Goal: Complete application form

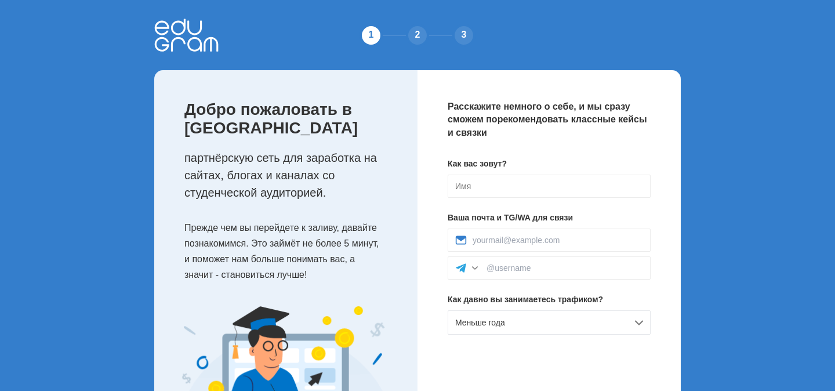
scroll to position [1, 0]
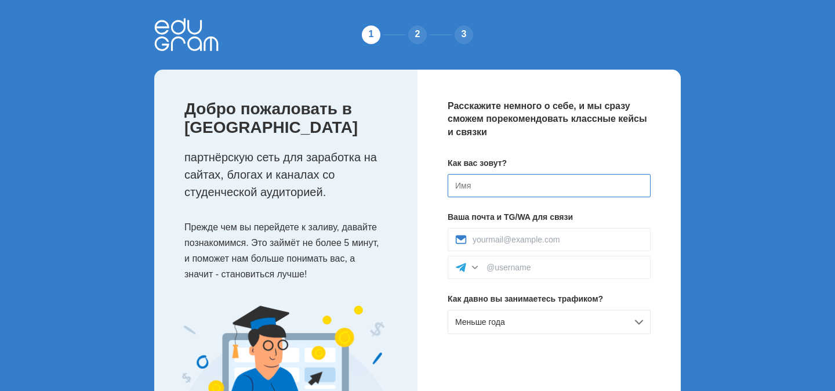
click at [460, 186] on input at bounding box center [549, 185] width 203 height 23
type input "[PERSON_NAME]"
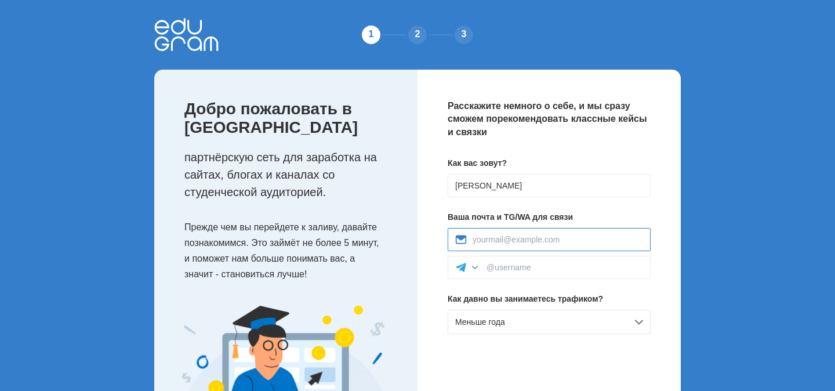
click at [512, 243] on input at bounding box center [557, 239] width 170 height 9
type input "[EMAIL_ADDRESS][DOMAIN_NAME]"
click at [507, 266] on input at bounding box center [564, 267] width 157 height 9
type input "@vladimir_kktc"
click at [547, 317] on div "Меньше года" at bounding box center [549, 322] width 203 height 24
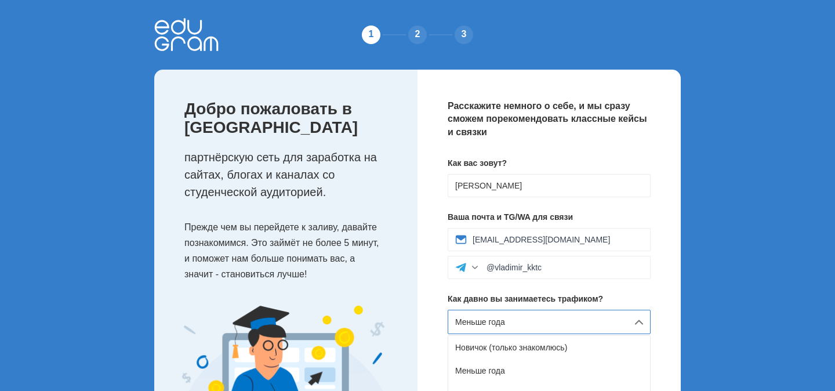
click at [547, 317] on div "Меньше года" at bounding box center [549, 322] width 203 height 24
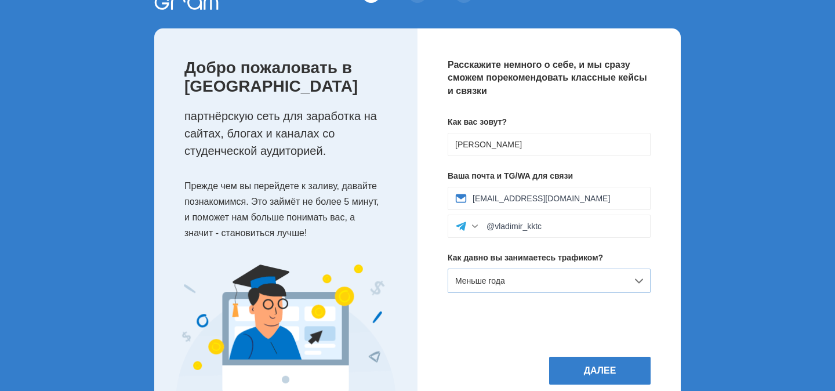
scroll to position [61, 0]
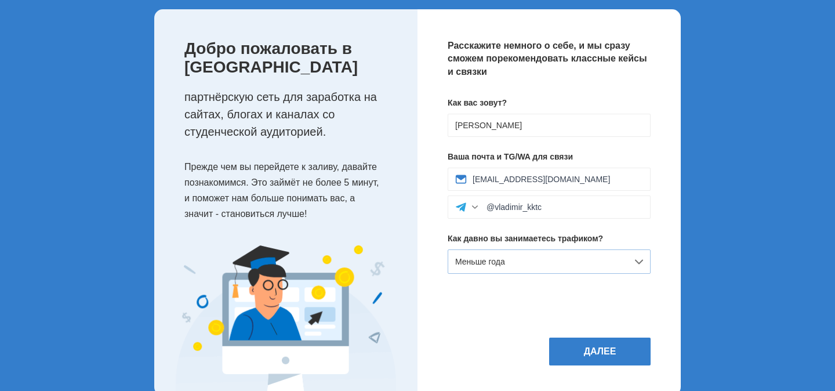
click at [543, 269] on div "Меньше года" at bounding box center [549, 261] width 203 height 24
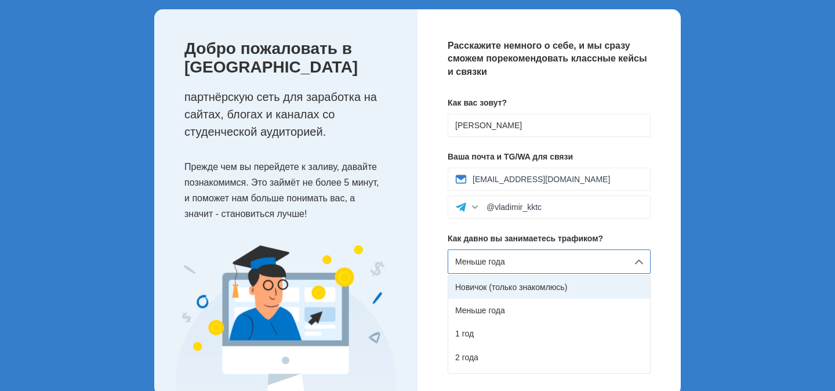
click at [539, 289] on div "Новичок (только знакомлюсь)" at bounding box center [549, 286] width 202 height 23
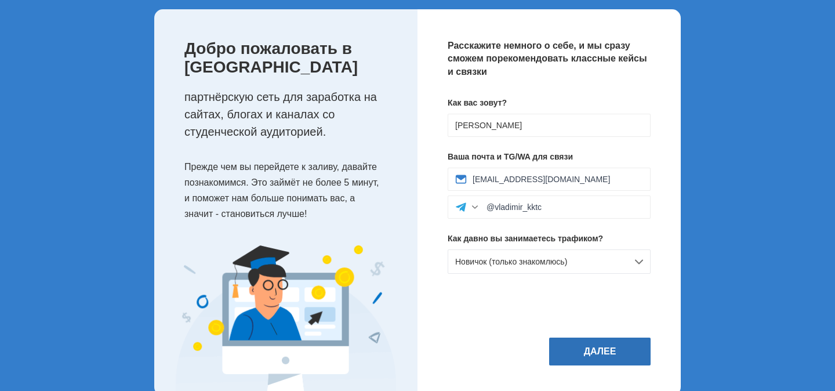
click at [591, 365] on button "Далее" at bounding box center [599, 351] width 101 height 28
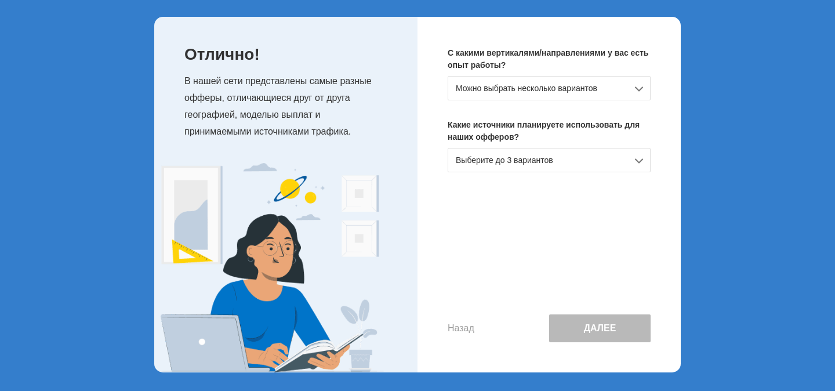
scroll to position [0, 0]
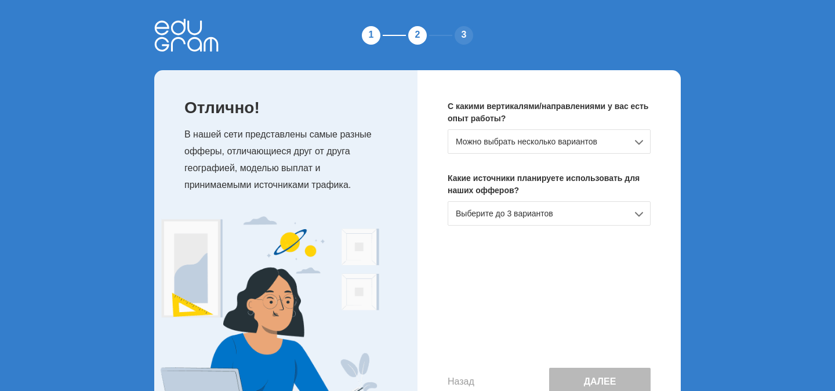
click at [624, 142] on div "Можно выбрать несколько вариантов" at bounding box center [549, 141] width 203 height 24
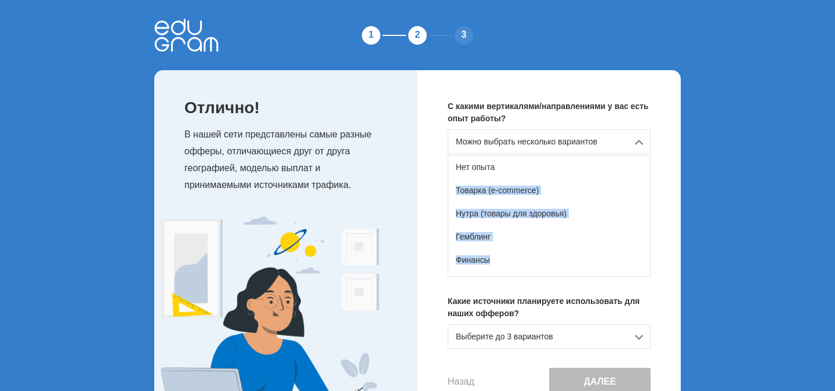
drag, startPoint x: 552, startPoint y: 262, endPoint x: 633, endPoint y: 172, distance: 121.1
click at [634, 172] on div "Нет опыта Товарка (e-commerce) Нутра (товары для здоровья) Гемблинг Финансы Дей…" at bounding box center [549, 216] width 203 height 122
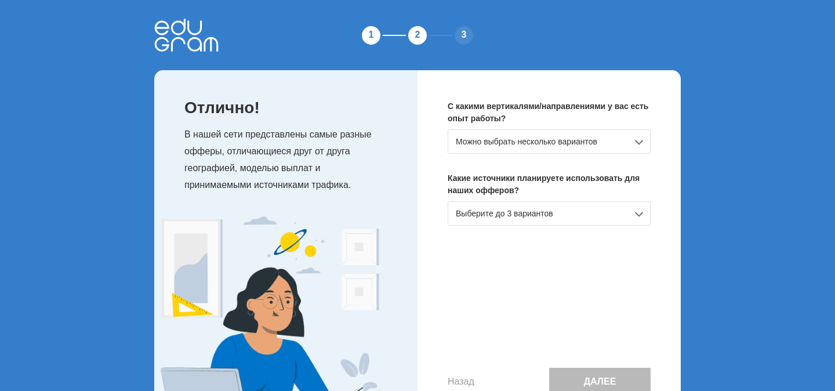
click at [615, 148] on div "Можно выбрать несколько вариантов" at bounding box center [549, 141] width 203 height 24
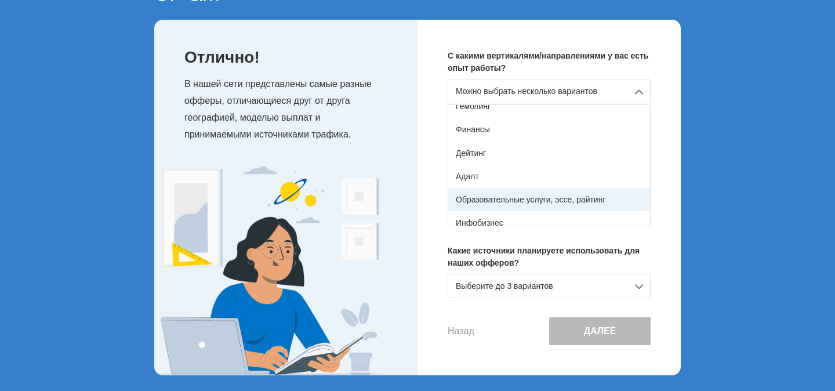
scroll to position [77, 0]
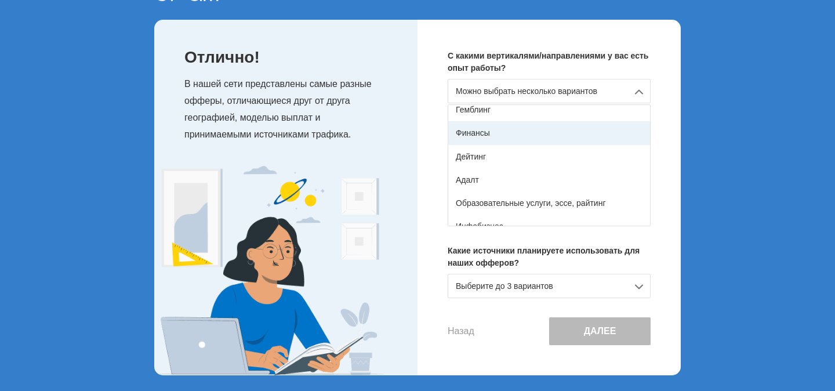
click at [581, 125] on div "Финансы" at bounding box center [549, 132] width 202 height 23
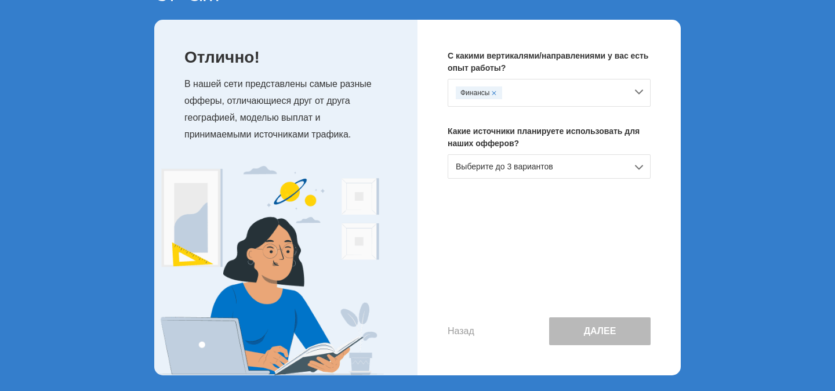
click at [631, 96] on div "Финансы" at bounding box center [549, 93] width 203 height 28
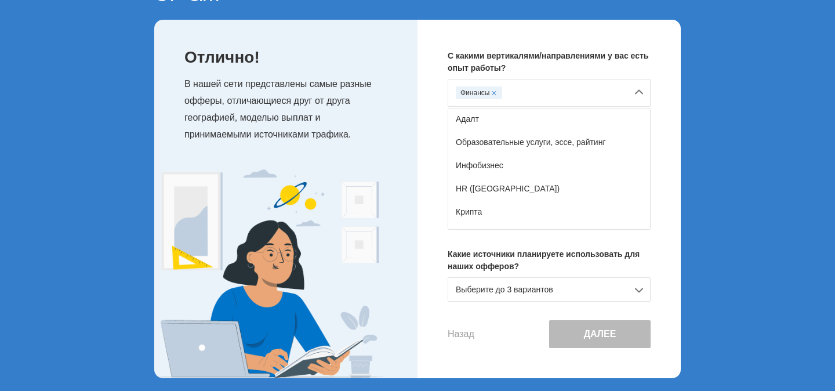
scroll to position [142, 0]
click at [565, 167] on div "Инфобизнес" at bounding box center [549, 163] width 202 height 23
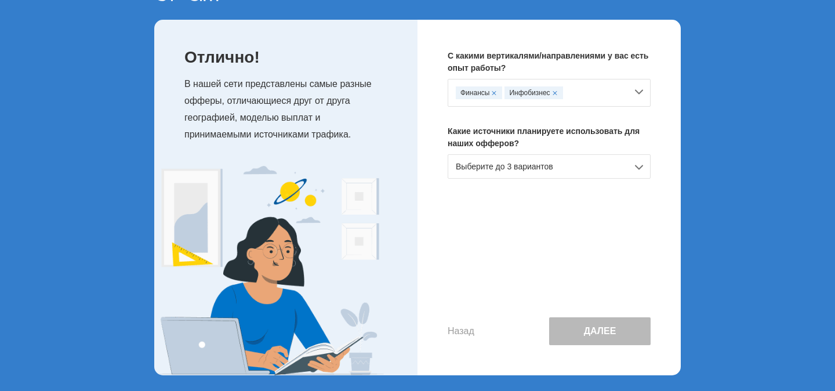
click at [642, 92] on div "Финансы Инфобизнес" at bounding box center [549, 93] width 203 height 28
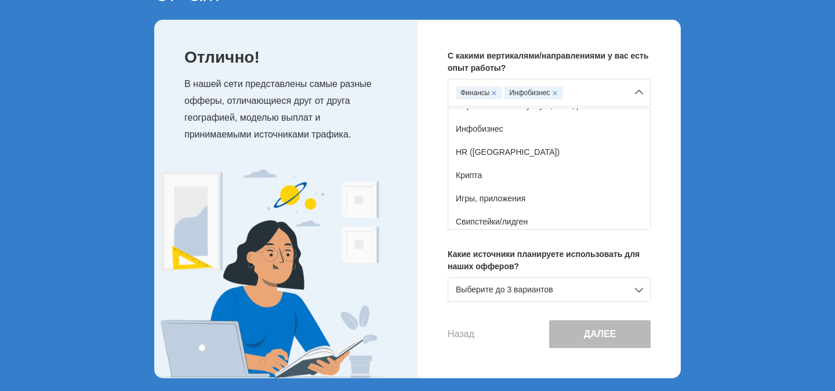
scroll to position [193, 0]
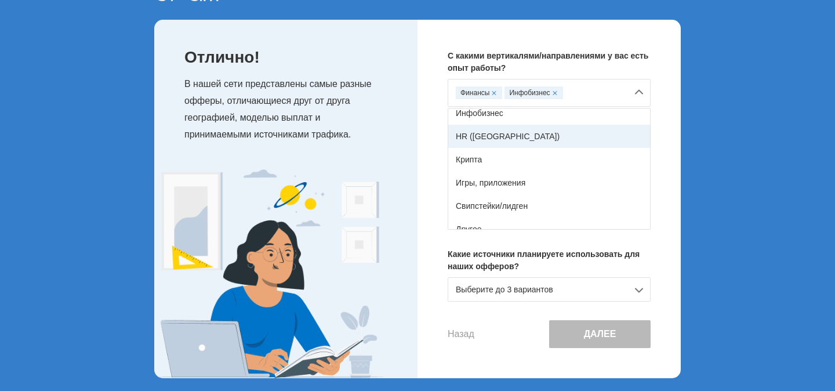
click at [544, 128] on div "HR ([GEOGRAPHIC_DATA])" at bounding box center [549, 136] width 202 height 23
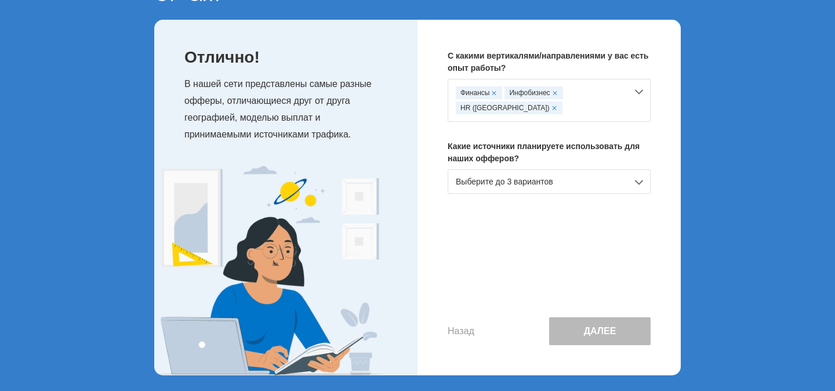
click at [637, 91] on div "Финансы Инфобизнес HR (вакансии)" at bounding box center [549, 100] width 203 height 43
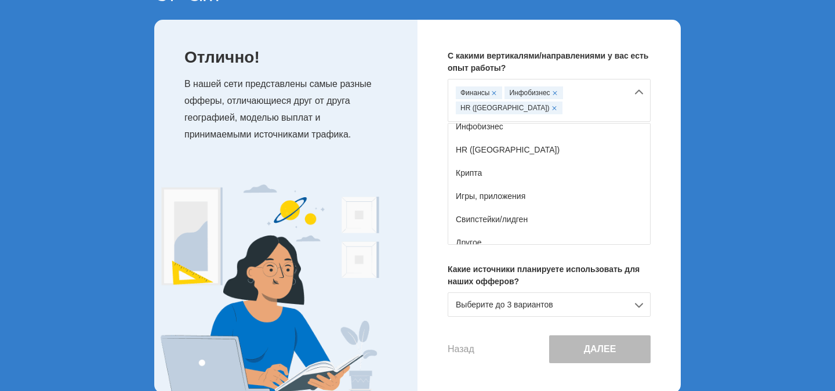
scroll to position [205, 0]
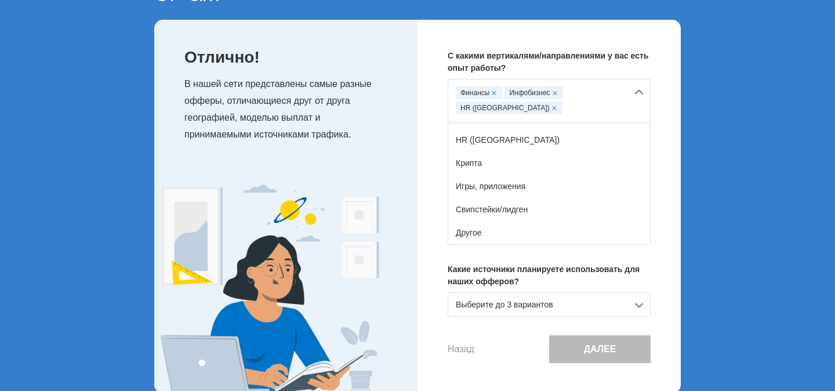
click at [619, 84] on div "Финансы Инфобизнес HR (вакансии)" at bounding box center [549, 100] width 203 height 43
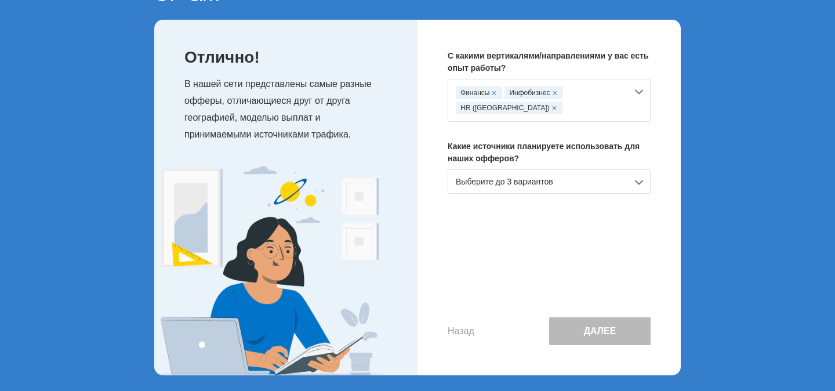
click at [583, 181] on div "Выберите до 3 вариантов" at bounding box center [549, 181] width 203 height 24
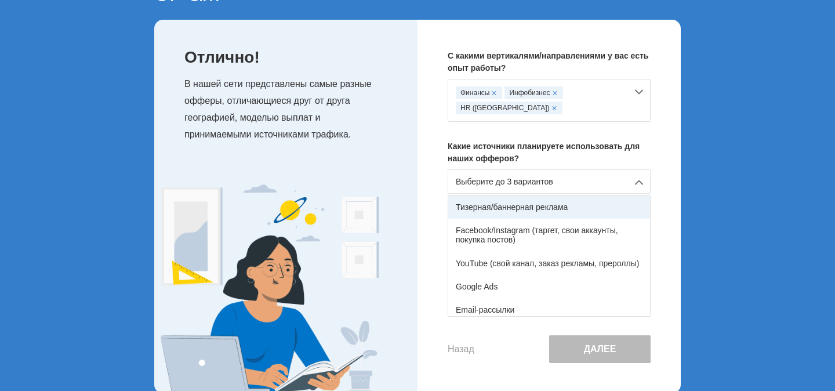
scroll to position [49, 0]
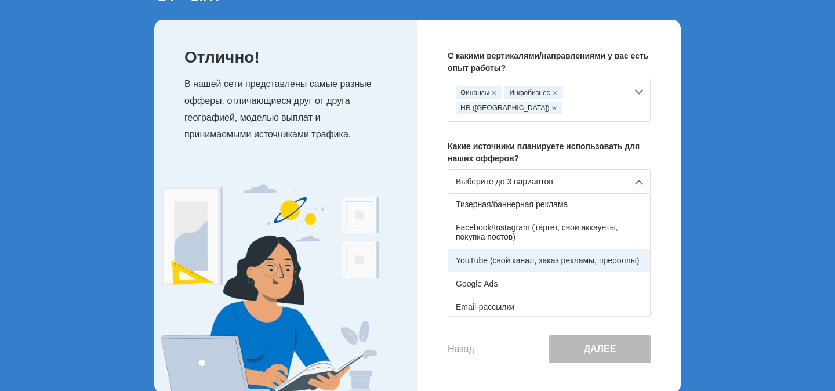
click at [553, 264] on div "YouTube (свой канал, заказ рекламы, прероллы)" at bounding box center [549, 260] width 202 height 23
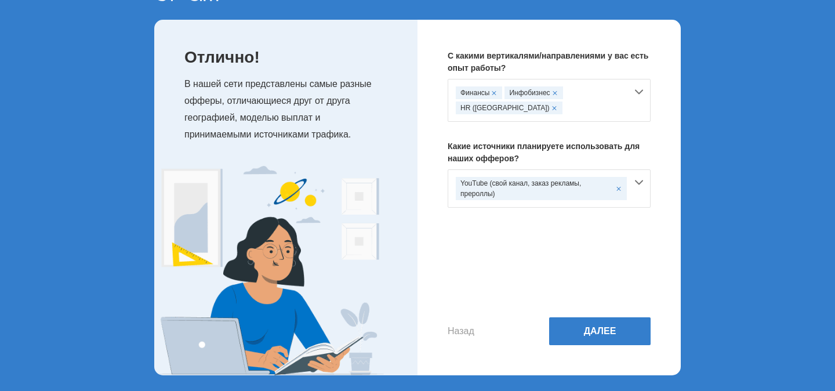
click at [637, 178] on div "YouTube (свой канал, заказ рекламы, прероллы)" at bounding box center [549, 188] width 203 height 38
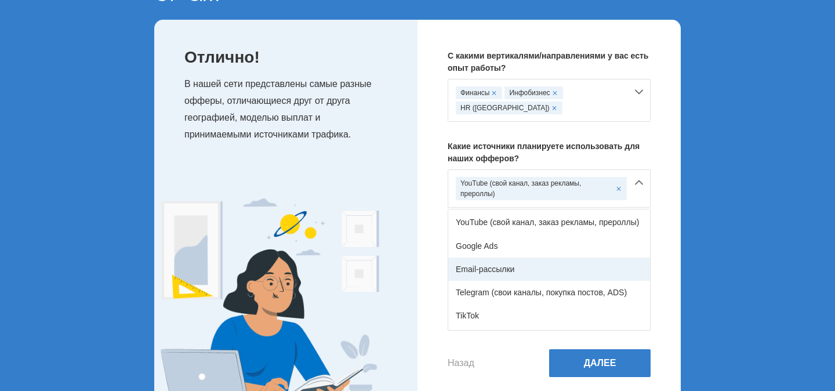
scroll to position [124, 0]
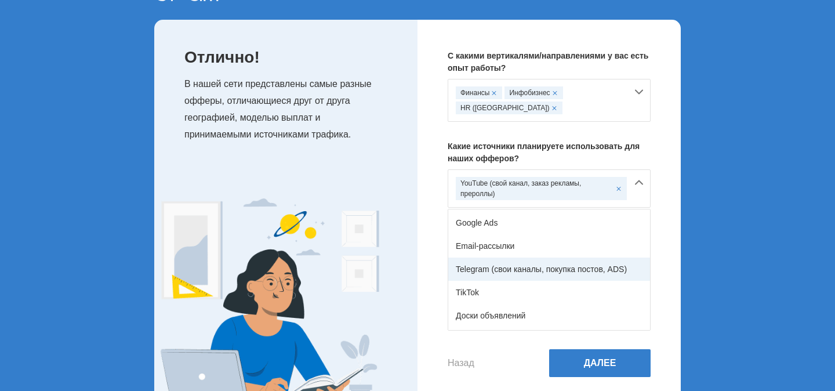
click at [537, 279] on div "Telegram (свои каналы, покупка постов, ADS)" at bounding box center [549, 268] width 202 height 23
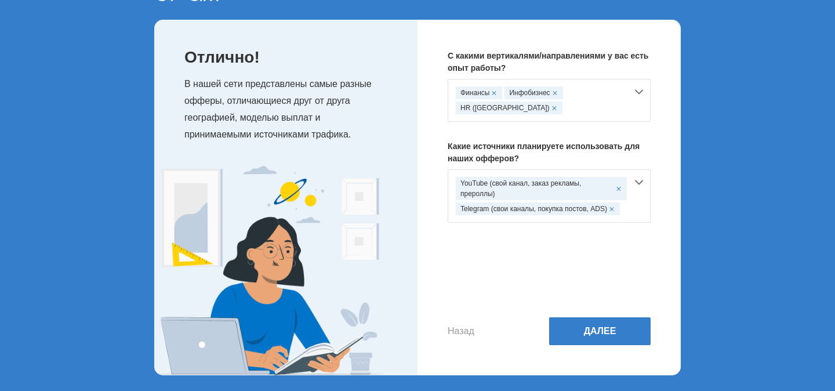
click at [635, 182] on div "YouTube (свой канал, заказ рекламы, прероллы) Telegram (свои каналы, покупка по…" at bounding box center [549, 195] width 203 height 53
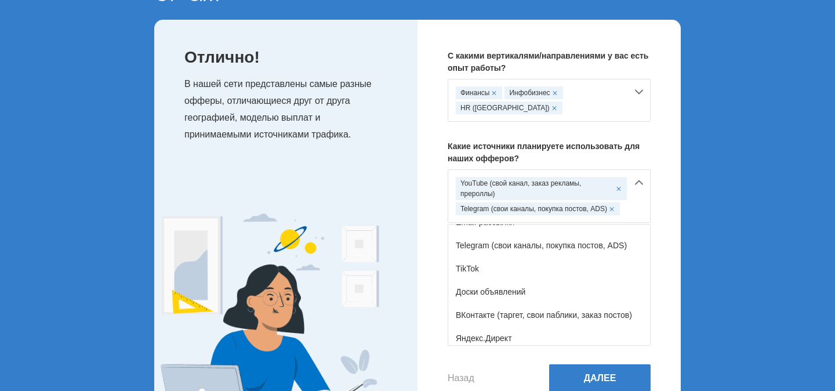
scroll to position [162, 0]
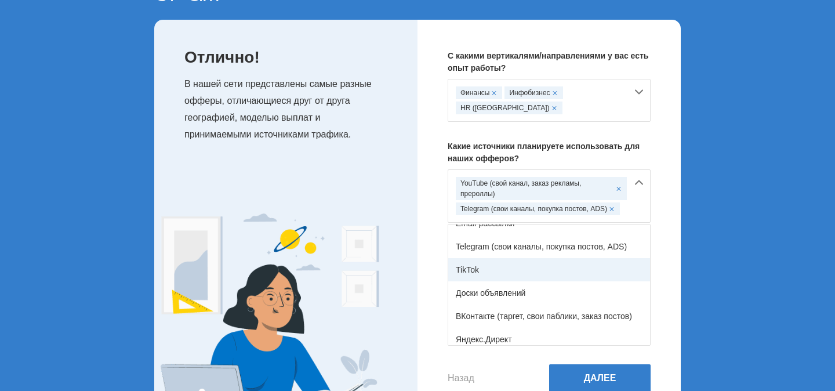
click at [552, 278] on div "TikTok" at bounding box center [549, 269] width 202 height 23
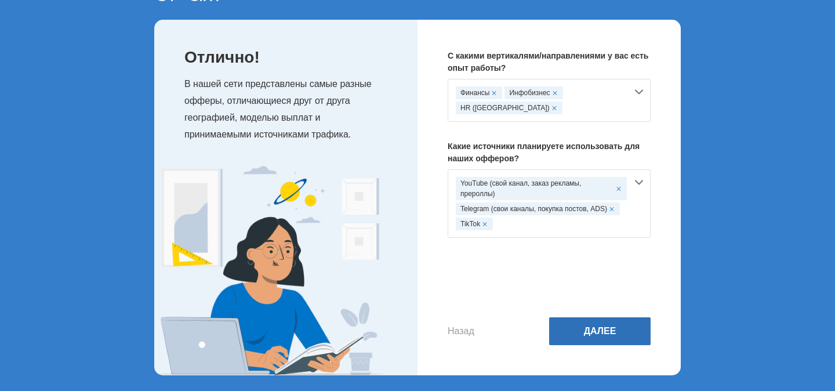
click at [595, 333] on button "Далее" at bounding box center [599, 331] width 101 height 28
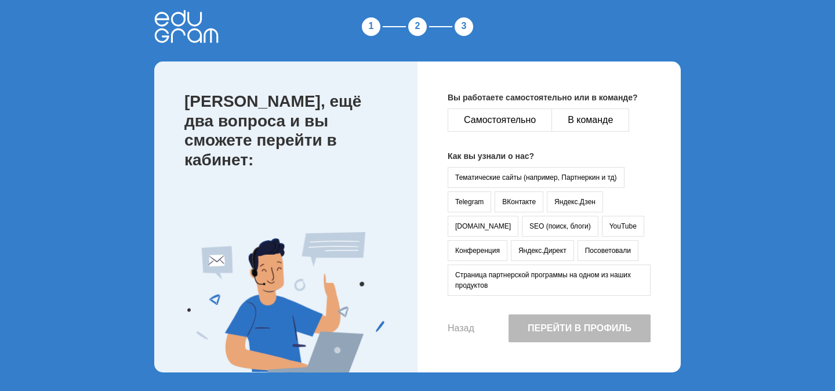
scroll to position [9, 0]
click at [515, 112] on button "Самостоятельно" at bounding box center [500, 119] width 104 height 23
click at [602, 230] on button "YouTube" at bounding box center [623, 226] width 42 height 21
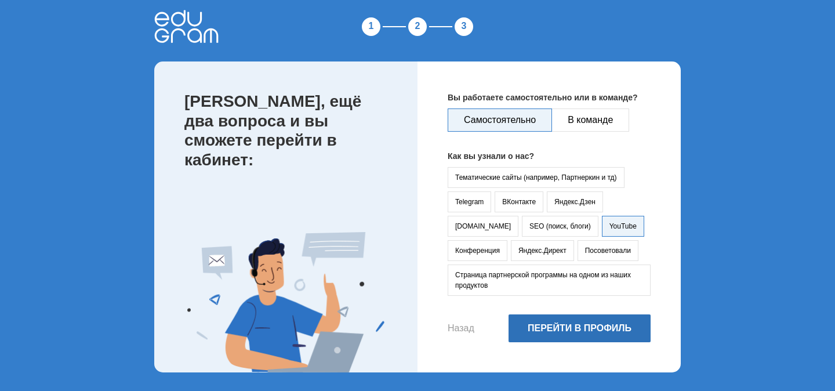
click at [559, 325] on button "Перейти в профиль" at bounding box center [579, 328] width 142 height 28
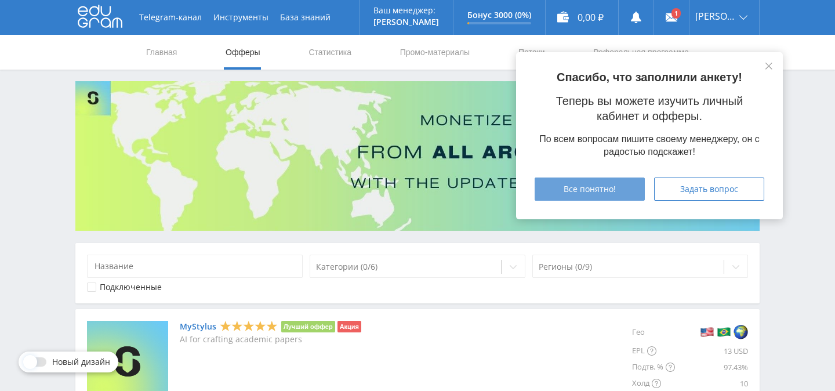
click at [601, 188] on span "Все понятно!" at bounding box center [590, 188] width 52 height 9
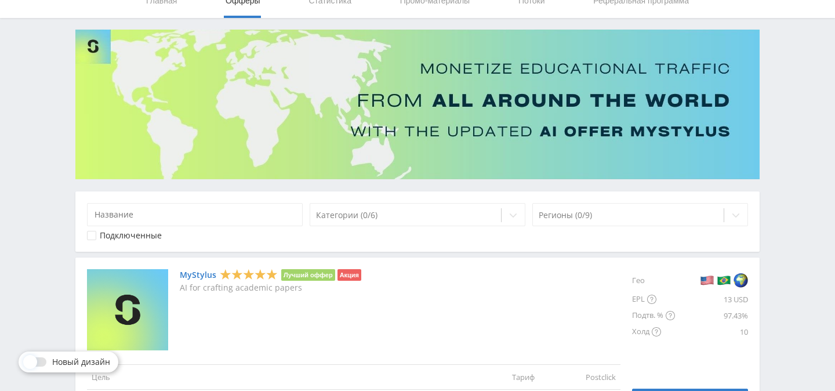
scroll to position [52, 0]
